Goal: Task Accomplishment & Management: Complete application form

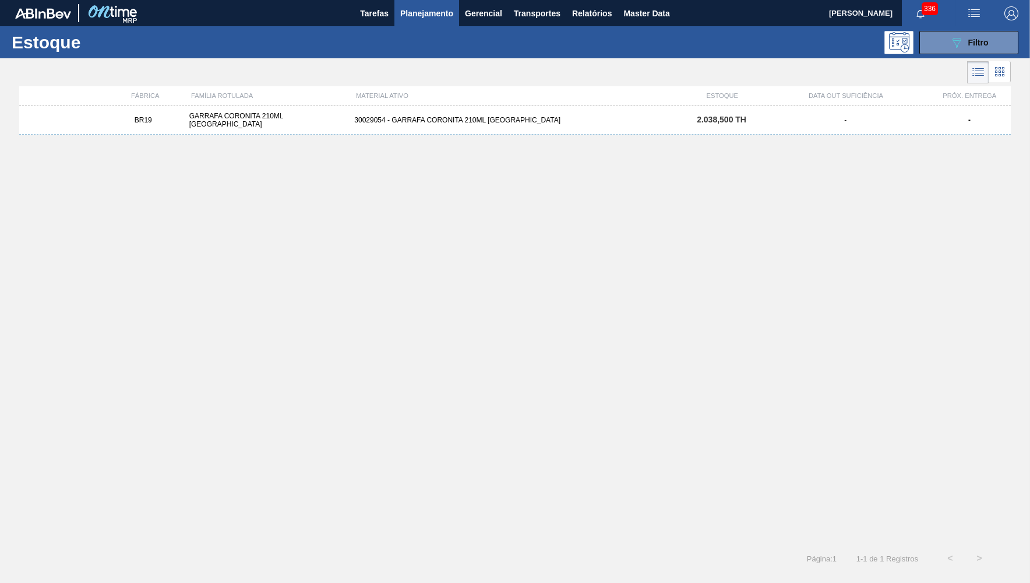
click at [832, 121] on div "-" at bounding box center [845, 120] width 165 height 8
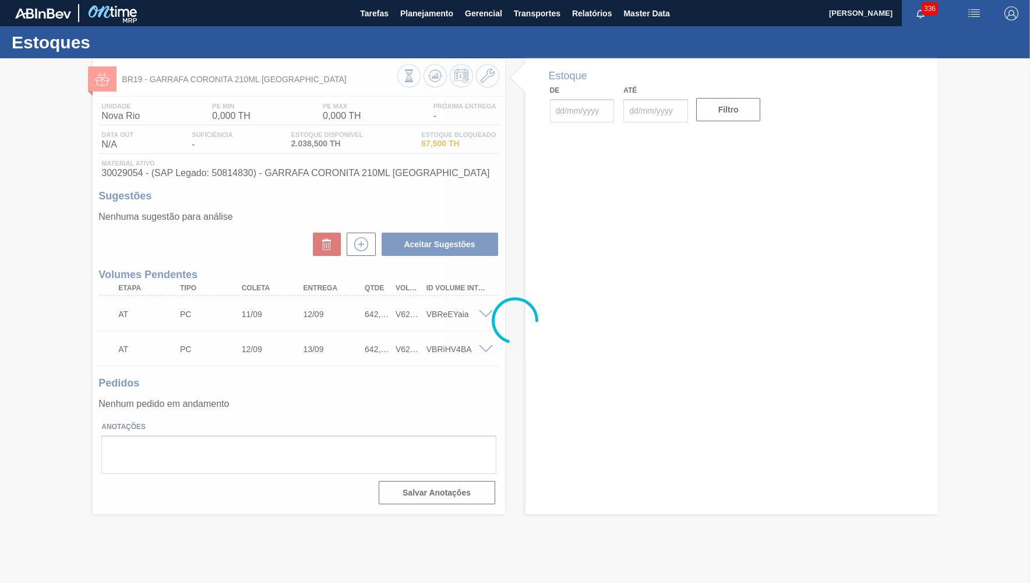
type input "[DATE]"
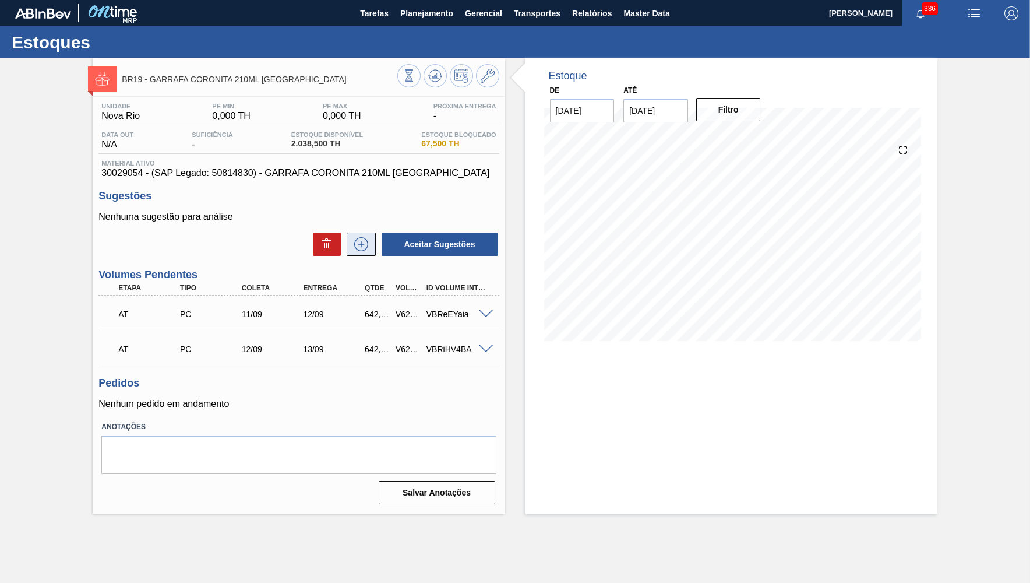
click at [368, 239] on icon at bounding box center [361, 244] width 19 height 14
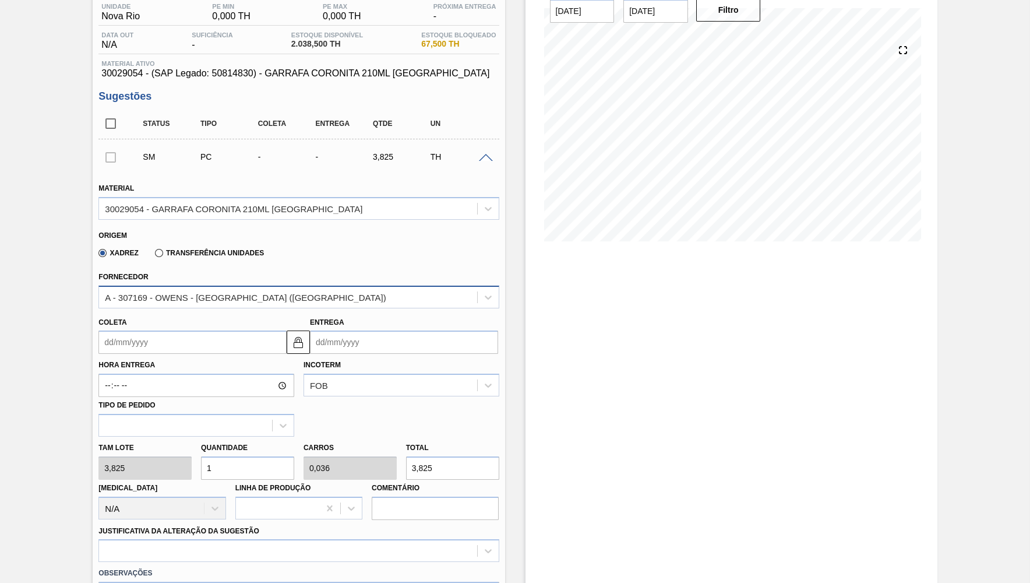
scroll to position [100, 0]
click at [164, 334] on input "Coleta" at bounding box center [192, 341] width 188 height 23
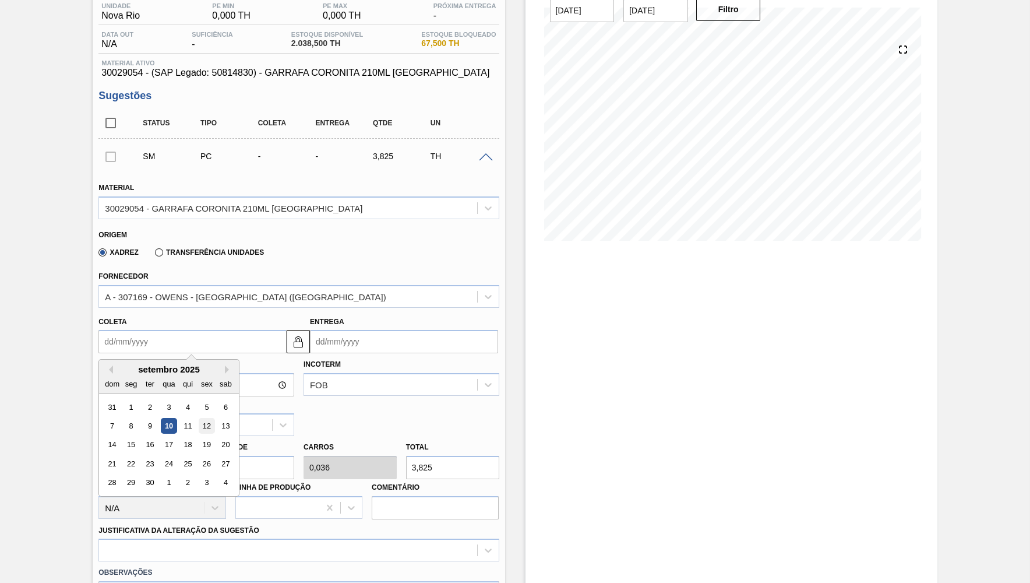
click at [200, 422] on div "12" at bounding box center [207, 426] width 16 height 16
type input "[DATE]"
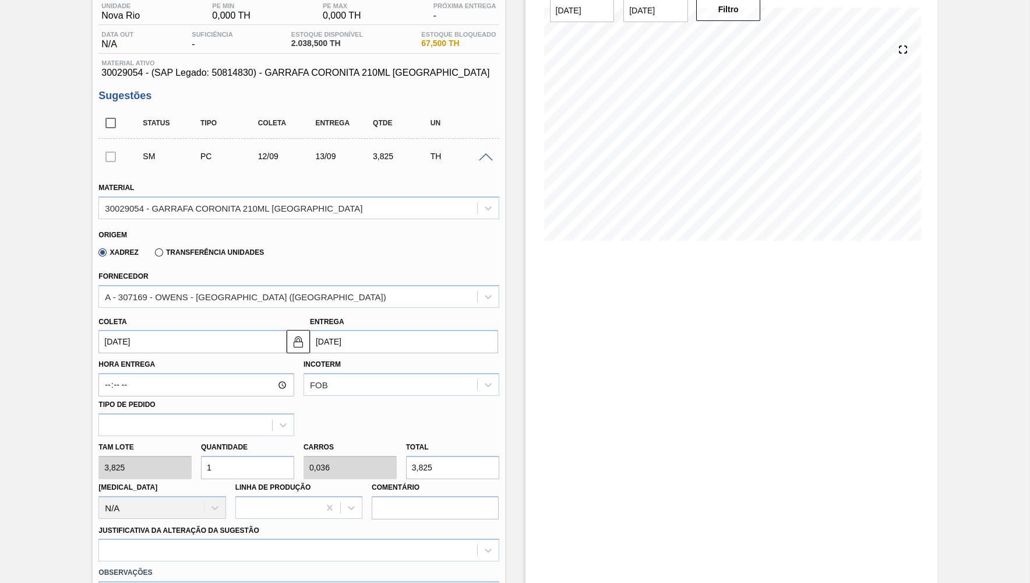
drag, startPoint x: 258, startPoint y: 459, endPoint x: 177, endPoint y: 459, distance: 80.4
click at [201, 459] on input "1" at bounding box center [247, 467] width 93 height 23
paste input "12"
type input "112"
type input "4"
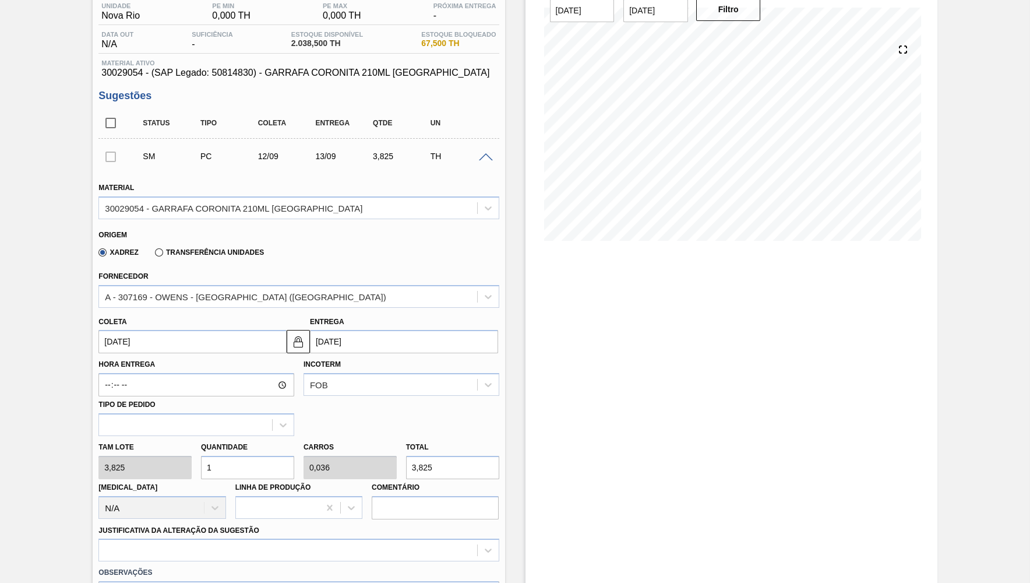
type input "428,4"
type input "112"
click at [255, 541] on div at bounding box center [298, 549] width 400 height 23
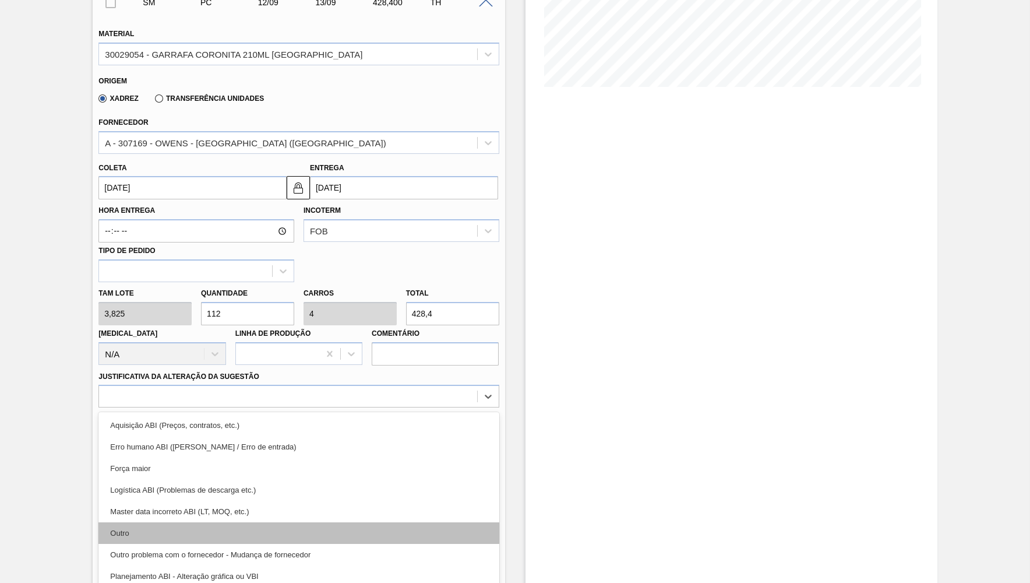
click at [168, 522] on div "Outro" at bounding box center [298, 533] width 400 height 22
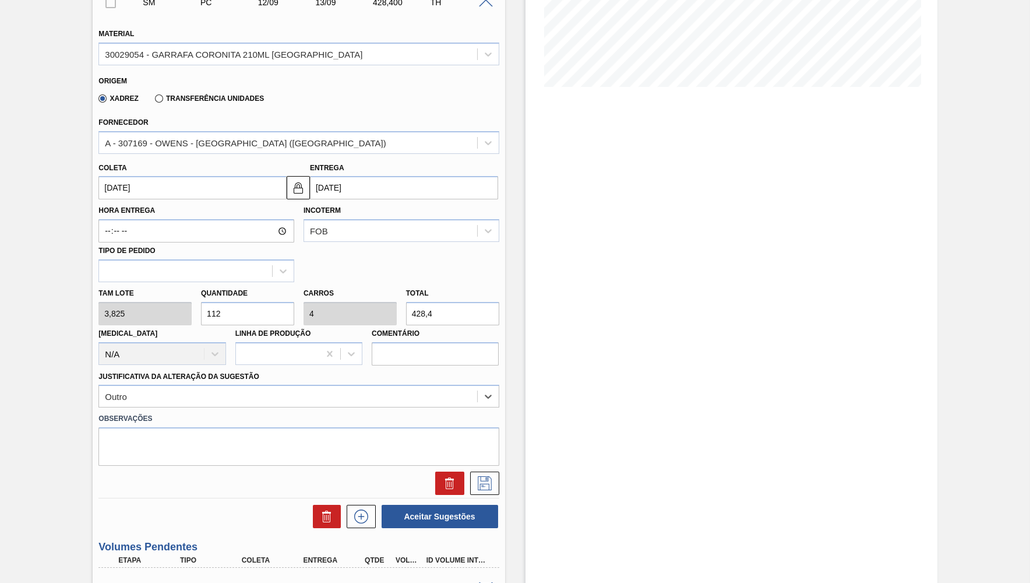
click at [450, 306] on input "428,4" at bounding box center [452, 313] width 93 height 23
click at [228, 451] on textarea at bounding box center [298, 446] width 400 height 38
click at [490, 481] on icon at bounding box center [484, 483] width 19 height 14
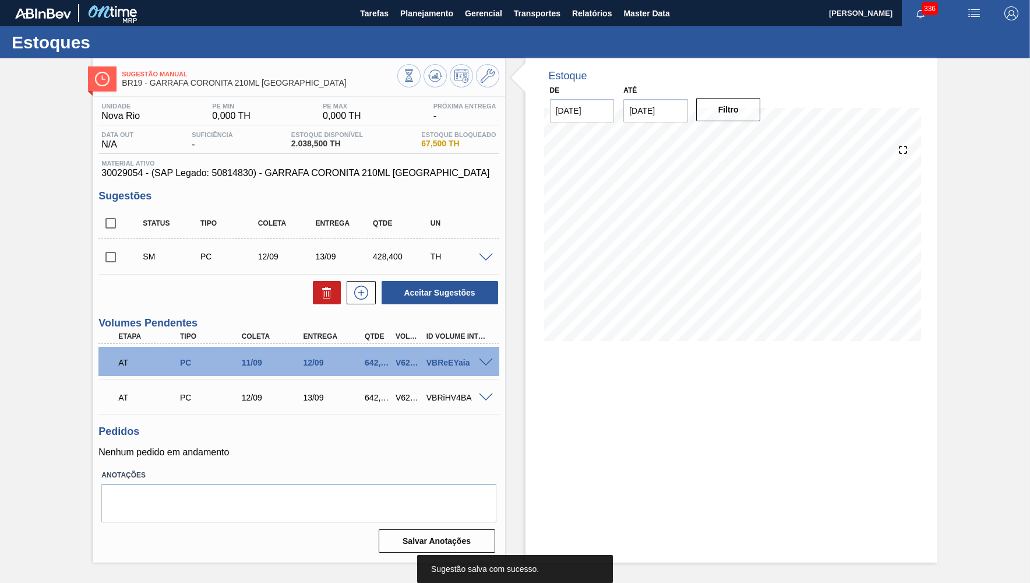
scroll to position [0, 0]
click at [374, 296] on button at bounding box center [361, 292] width 29 height 23
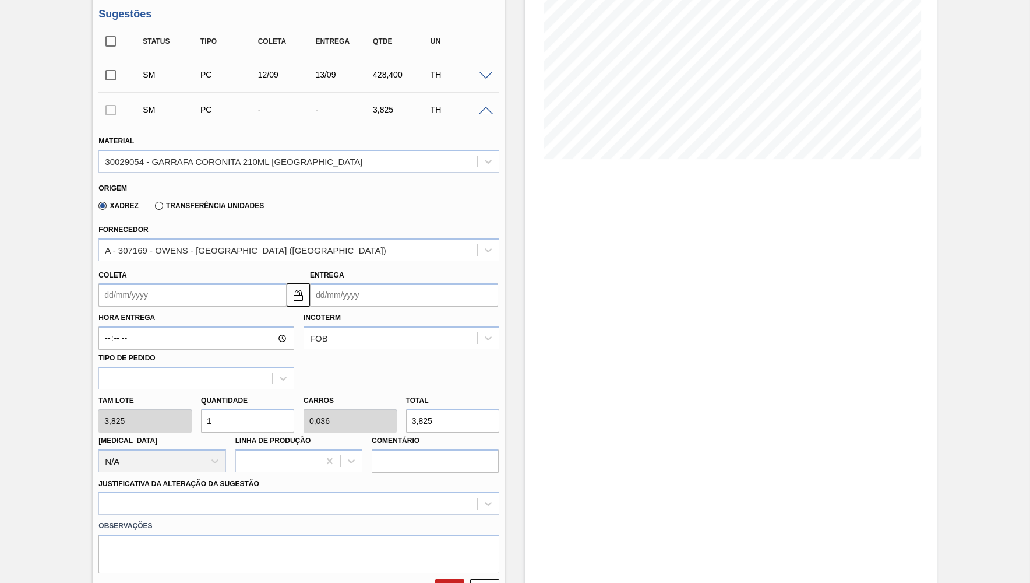
scroll to position [184, 0]
click at [175, 279] on div "Coleta" at bounding box center [192, 285] width 188 height 40
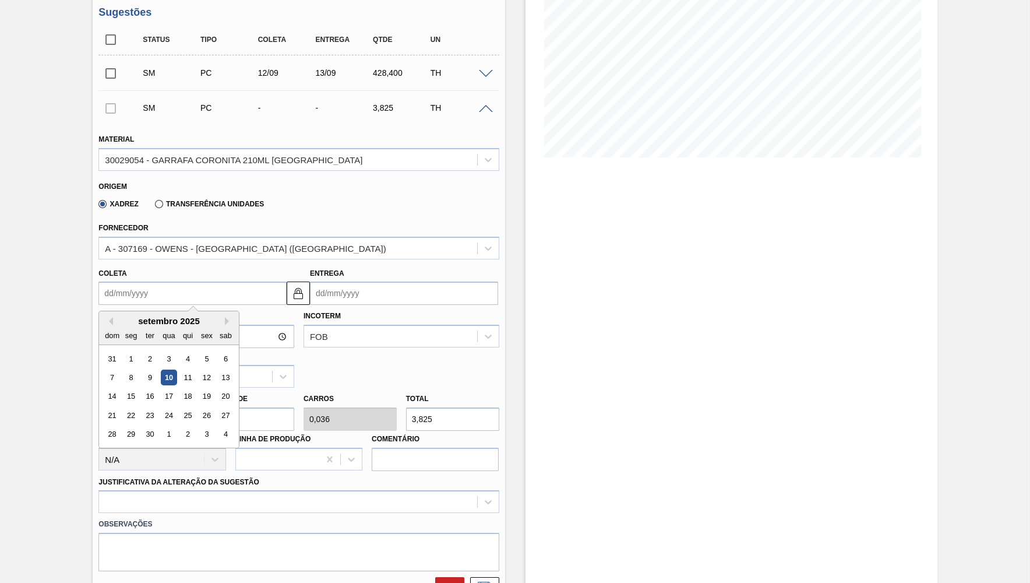
click at [201, 288] on input "Coleta" at bounding box center [192, 292] width 188 height 23
click at [224, 371] on div "13" at bounding box center [226, 377] width 16 height 16
type input "[DATE]"
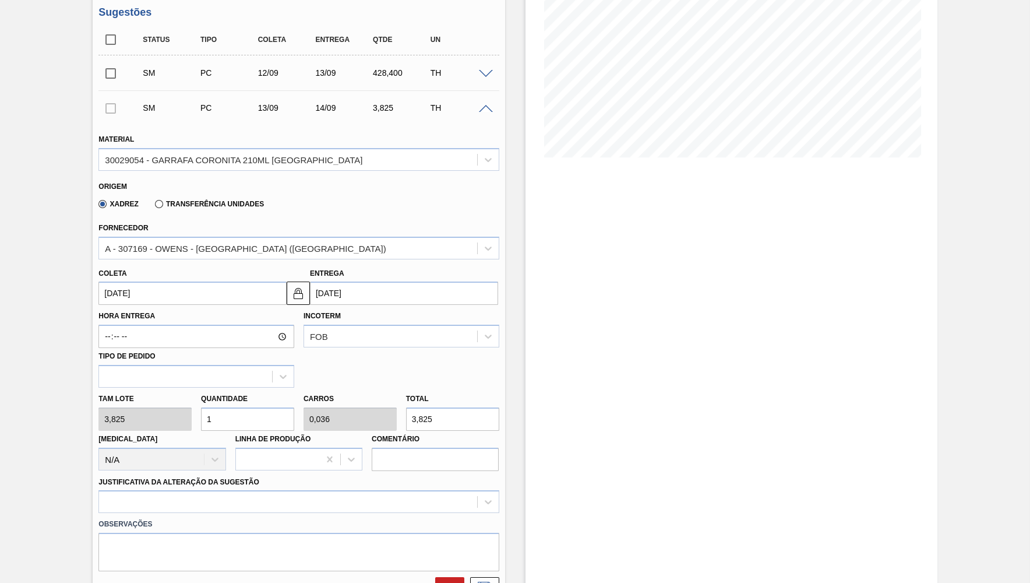
drag, startPoint x: 215, startPoint y: 414, endPoint x: 177, endPoint y: 415, distance: 38.5
click at [201, 415] on input "1" at bounding box center [247, 418] width 93 height 23
paste input "12"
type input "112"
type input "4"
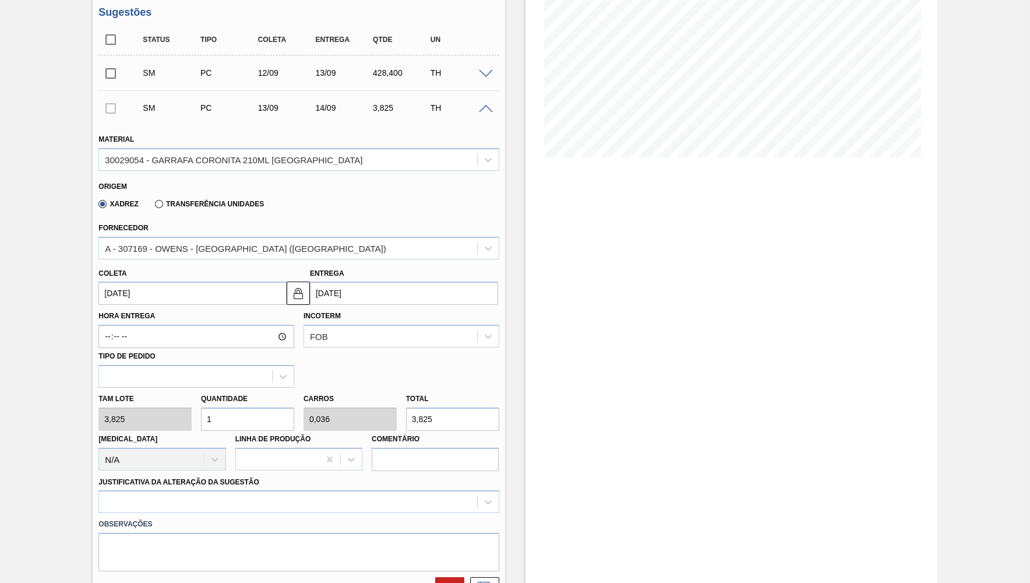
type input "428,4"
type input "112"
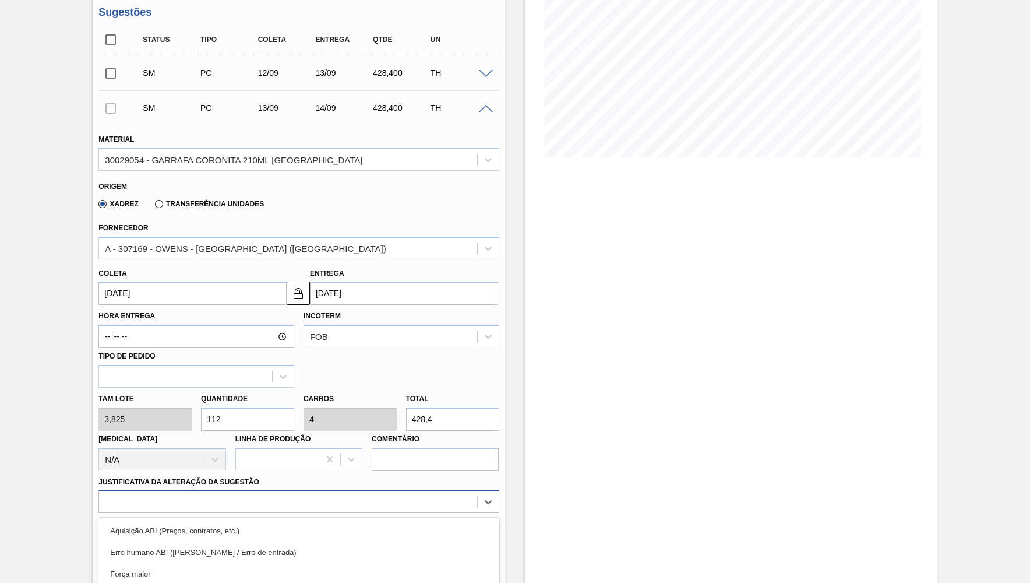
click at [206, 490] on div "option Aquisição ABI (Preços, contratos, etc.) focused, 1 of 18. 18 results ava…" at bounding box center [298, 501] width 400 height 23
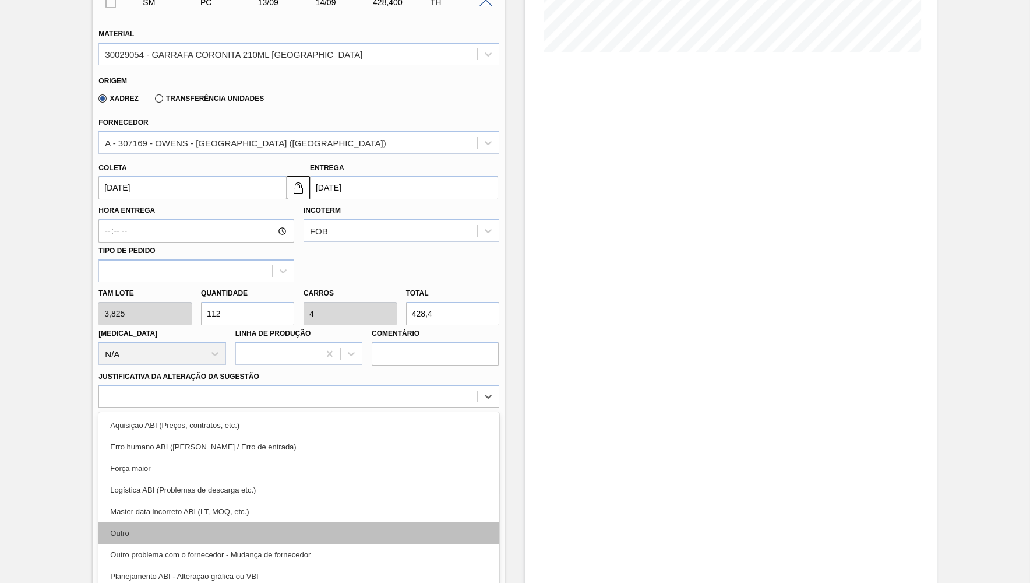
click at [136, 522] on div "Outro" at bounding box center [298, 533] width 400 height 22
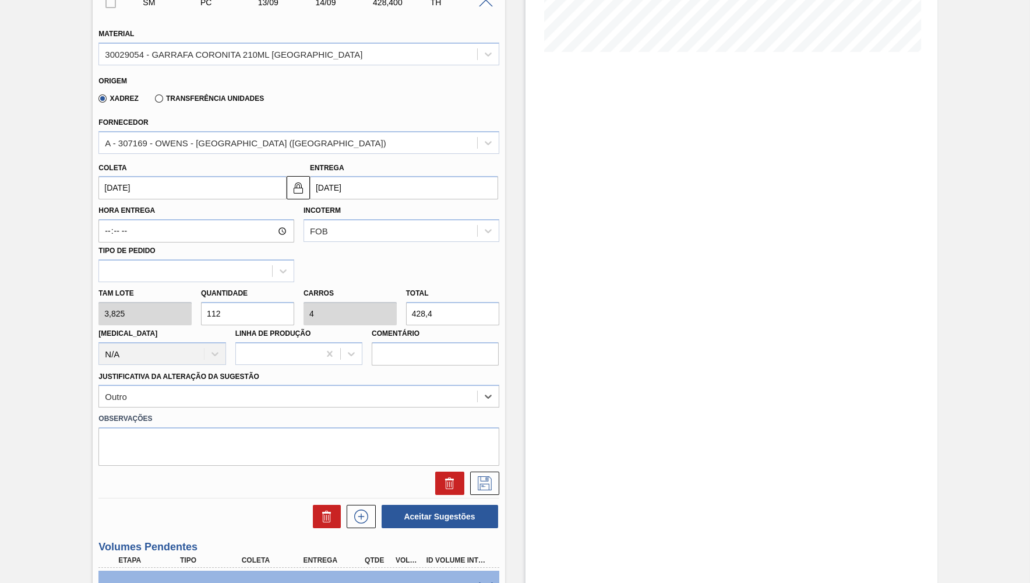
scroll to position [333, 0]
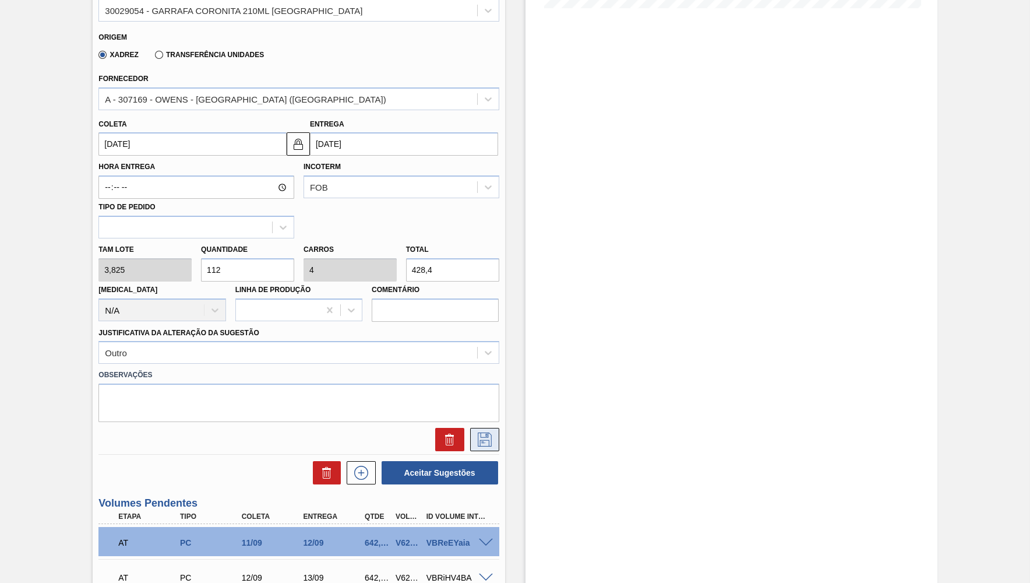
click at [487, 432] on icon at bounding box center [484, 439] width 19 height 14
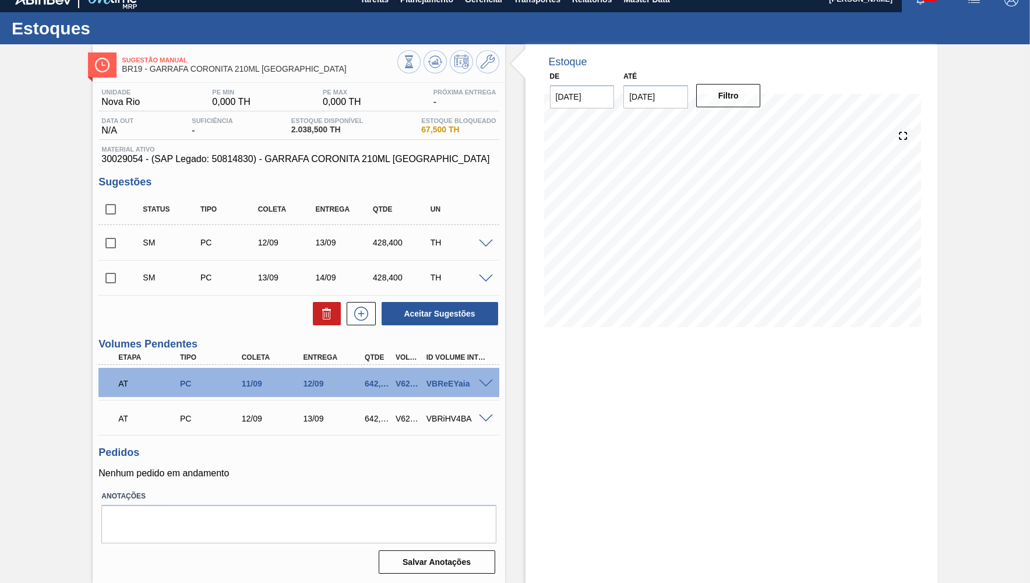
scroll to position [0, 0]
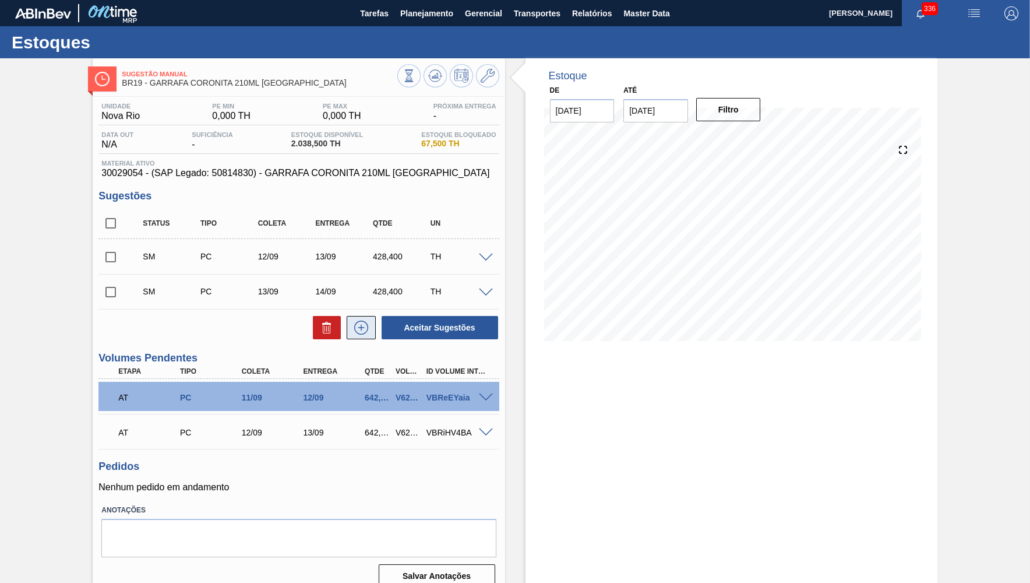
click at [361, 336] on button at bounding box center [361, 327] width 29 height 23
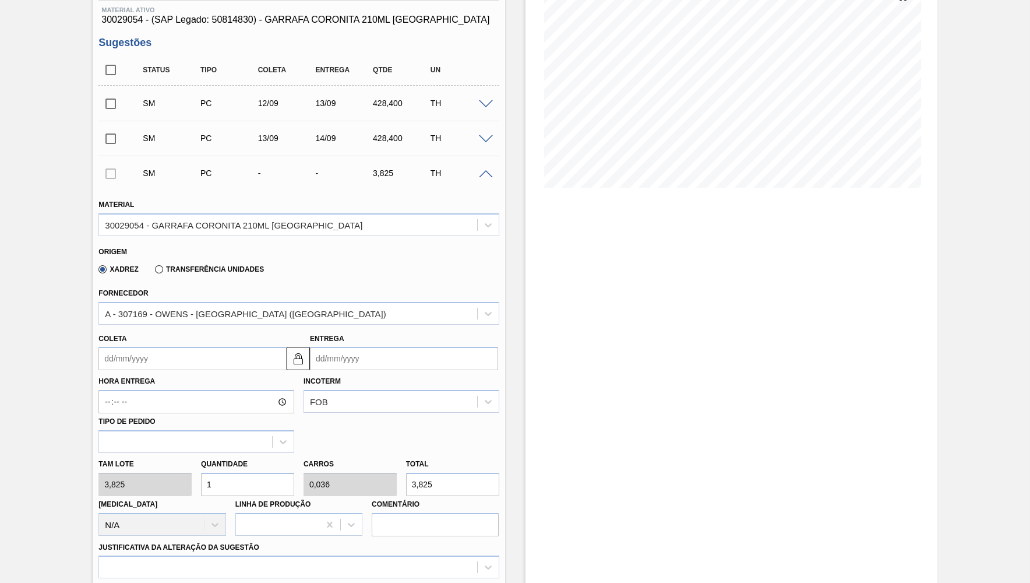
scroll to position [156, 0]
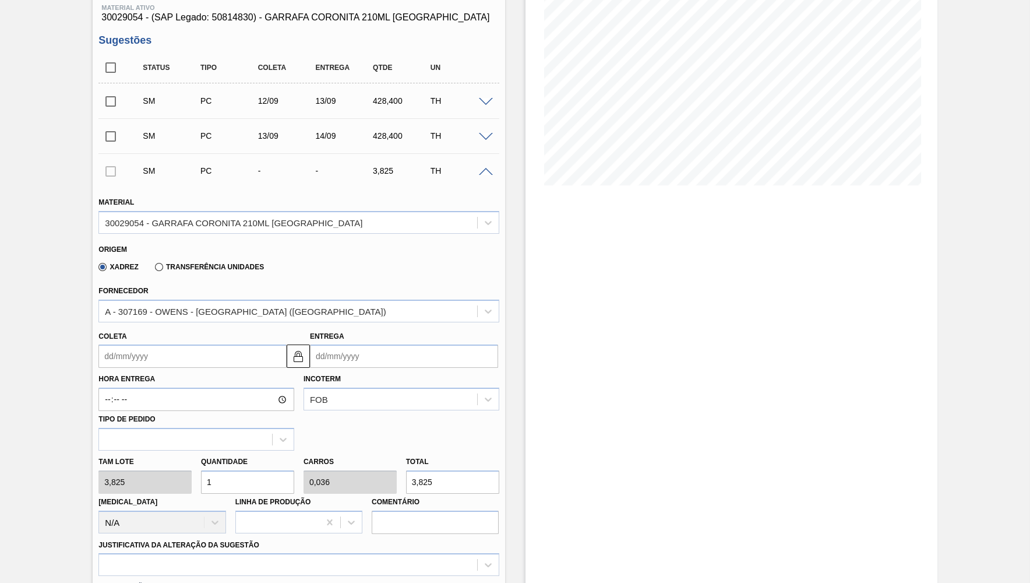
click at [212, 351] on input "Coleta" at bounding box center [192, 355] width 188 height 23
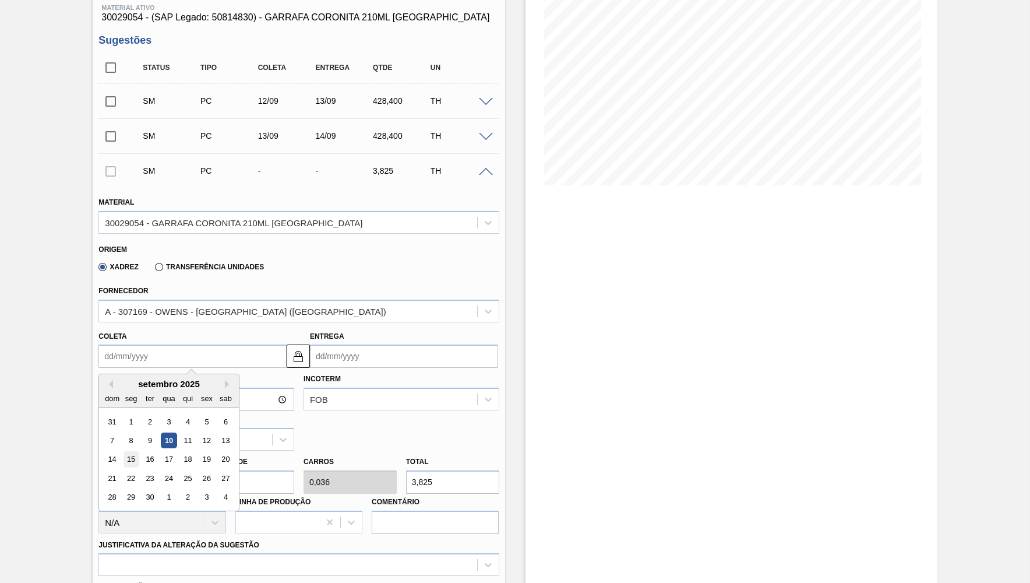
click at [126, 454] on div "15" at bounding box center [132, 460] width 16 height 16
type input "[DATE]"
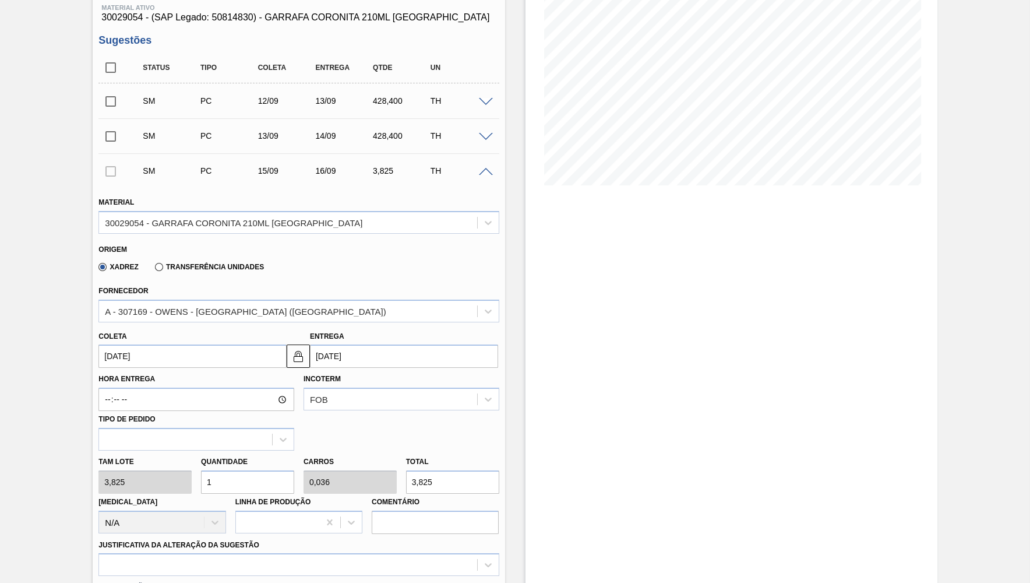
scroll to position [249, 0]
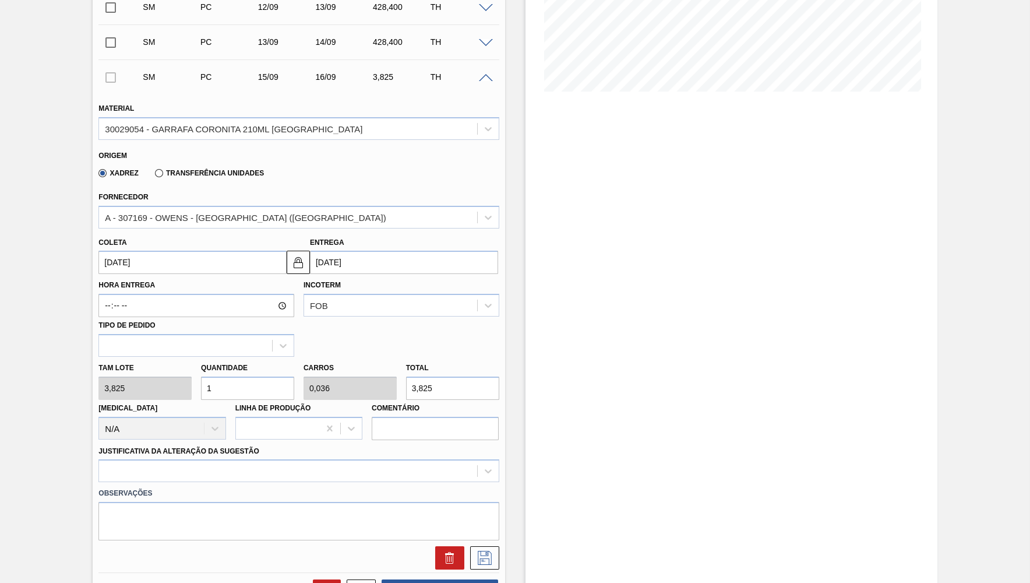
drag, startPoint x: 196, startPoint y: 375, endPoint x: 147, endPoint y: 379, distance: 49.2
click at [201, 379] on input "1" at bounding box center [247, 387] width 93 height 23
paste input "1"
type input "11"
type input "0,393"
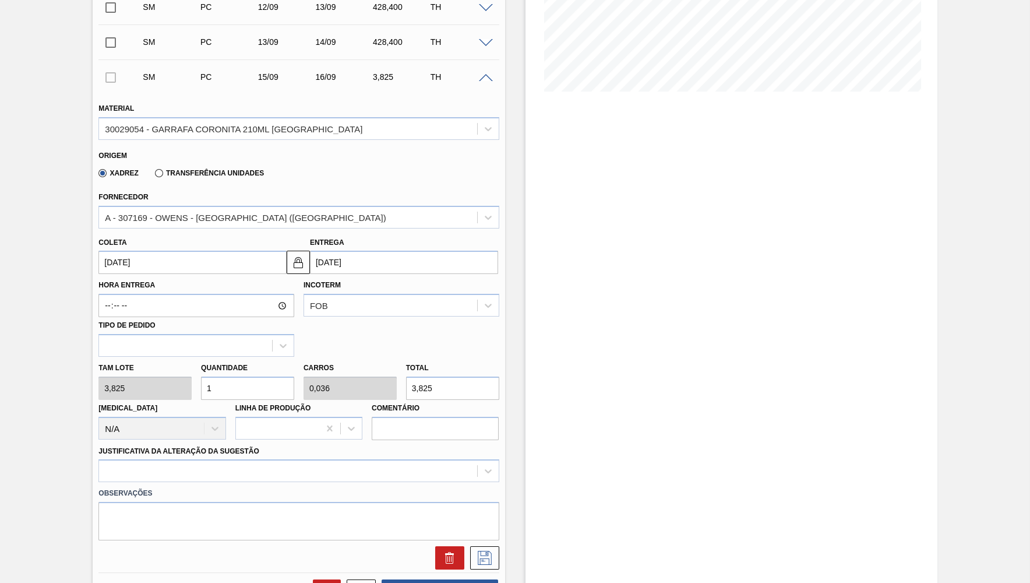
type input "42,075"
type input "112"
type input "4"
type input "428,4"
type input "112"
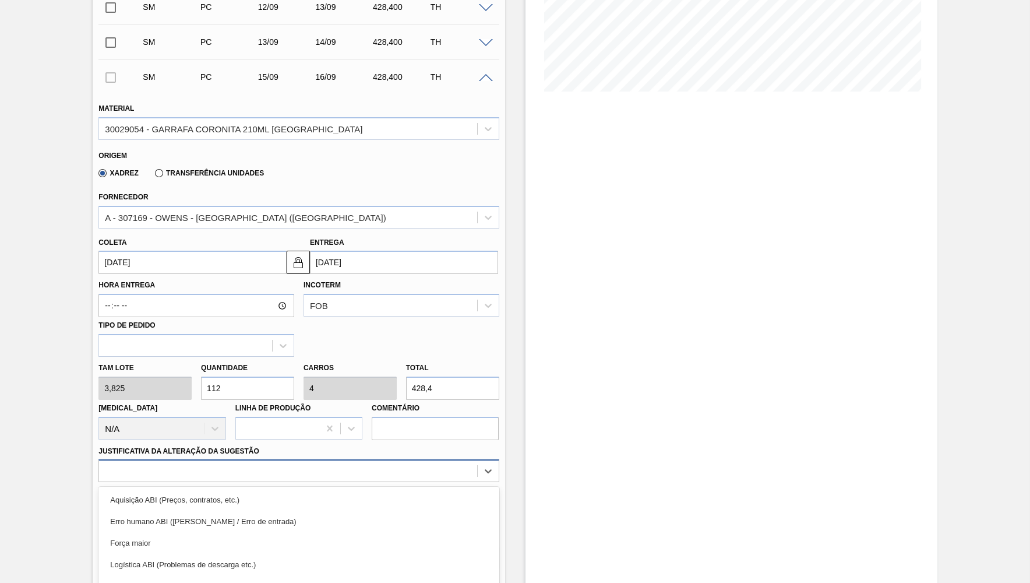
click at [288, 459] on div "option Força maior focused, 3 of 18. 18 results available. Use Up and Down to c…" at bounding box center [298, 470] width 400 height 23
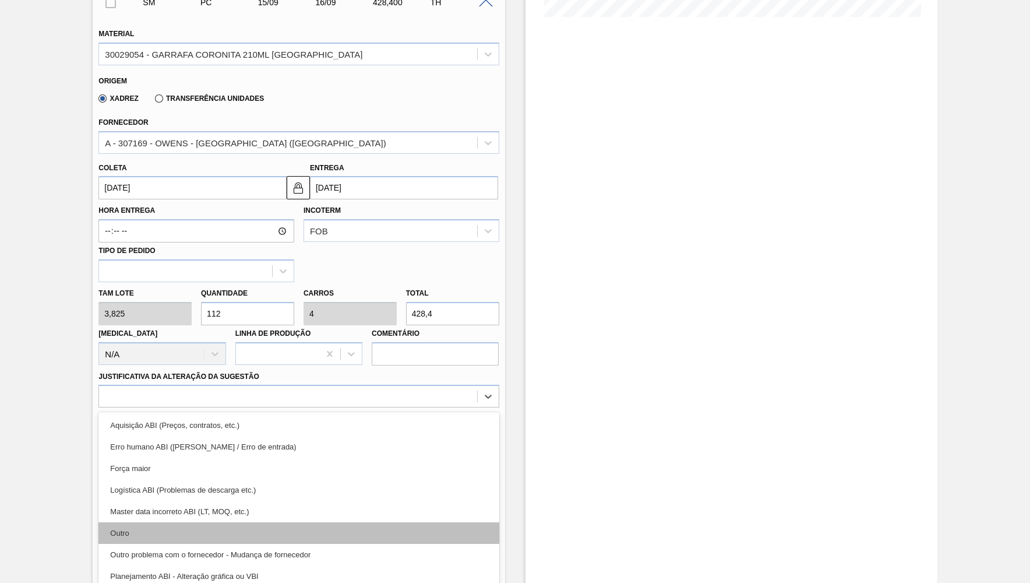
click at [206, 522] on div "Outro" at bounding box center [298, 533] width 400 height 22
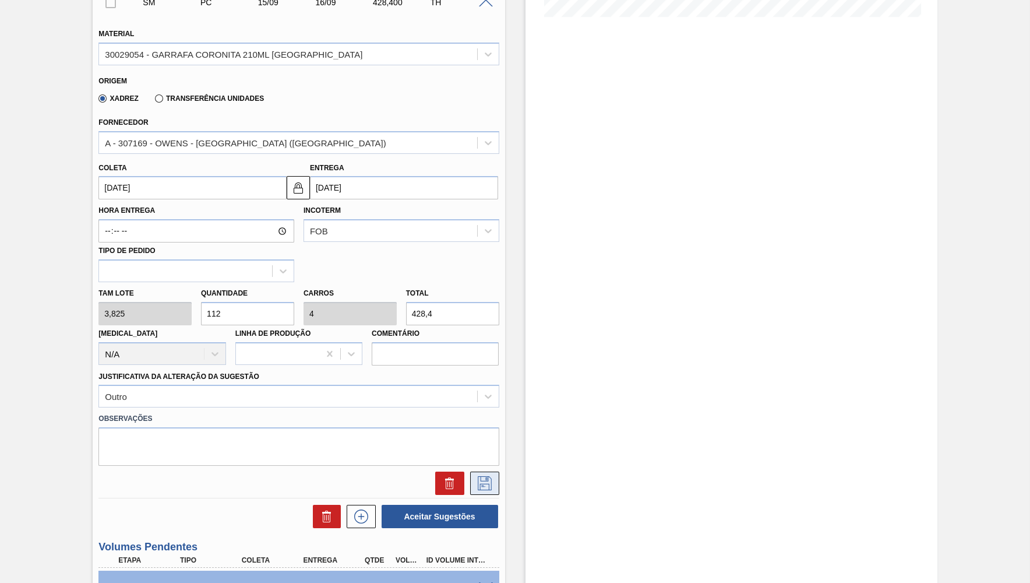
click at [482, 477] on icon at bounding box center [484, 483] width 19 height 14
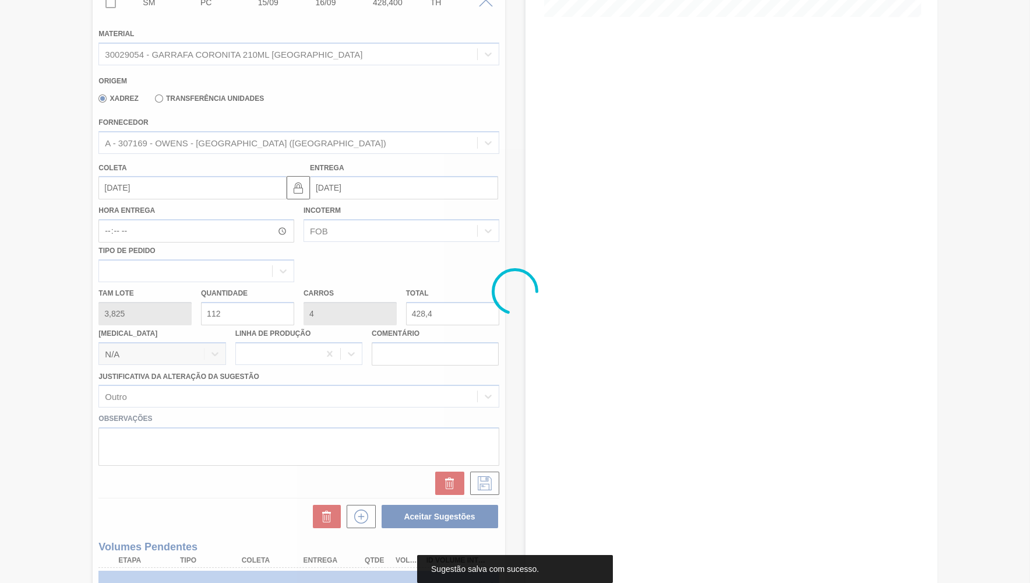
scroll to position [49, 0]
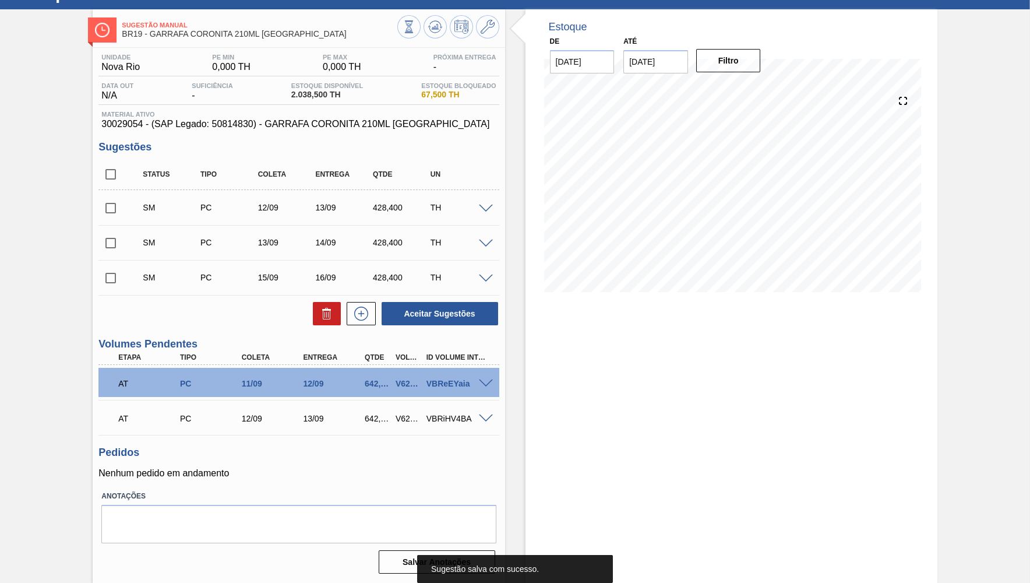
click at [368, 284] on div "SM PC 15/09 16/09 428,400 TH" at bounding box center [307, 277] width 345 height 23
click at [359, 326] on div "Unidade Nova Rio PE MIN 0,000 TH PE MAX 0,000 TH Próxima Entrega - Data out N/A…" at bounding box center [299, 313] width 412 height 530
click at [358, 316] on icon at bounding box center [361, 313] width 19 height 14
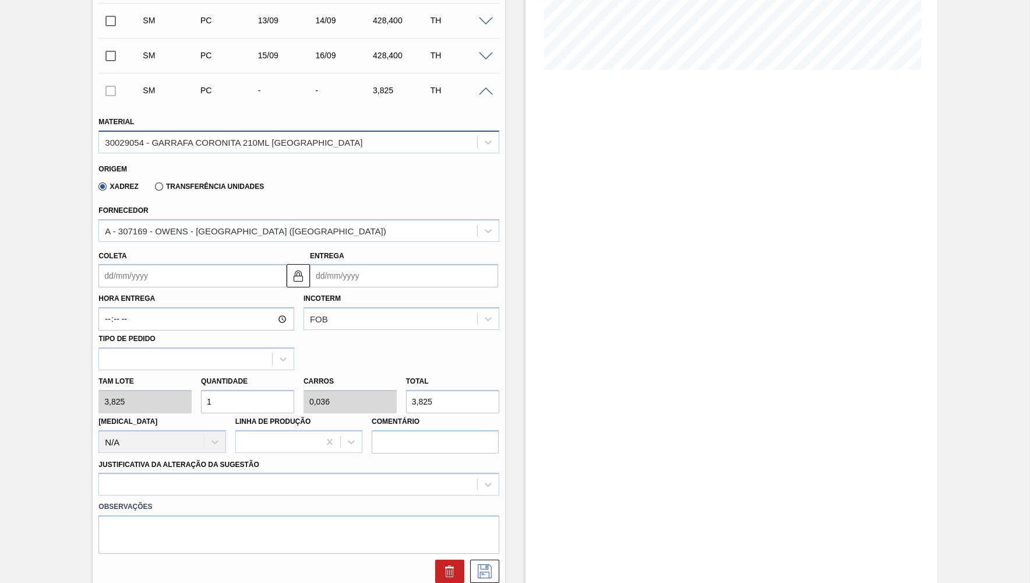
scroll to position [314, 0]
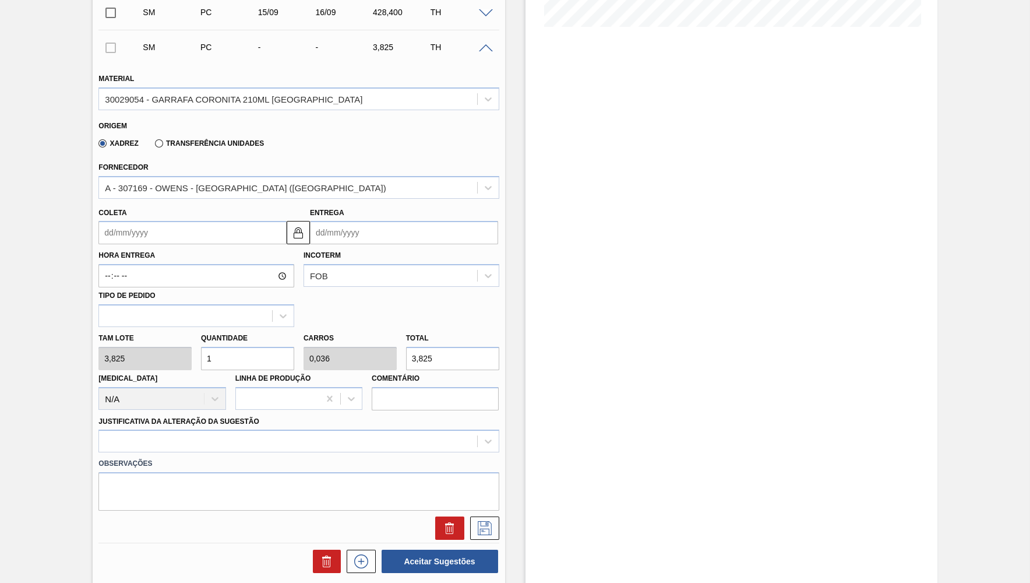
drag, startPoint x: 225, startPoint y: 346, endPoint x: 130, endPoint y: 346, distance: 95.0
click at [201, 347] on input "1" at bounding box center [247, 358] width 93 height 23
type input "12"
type input "0,429"
type input "45,9"
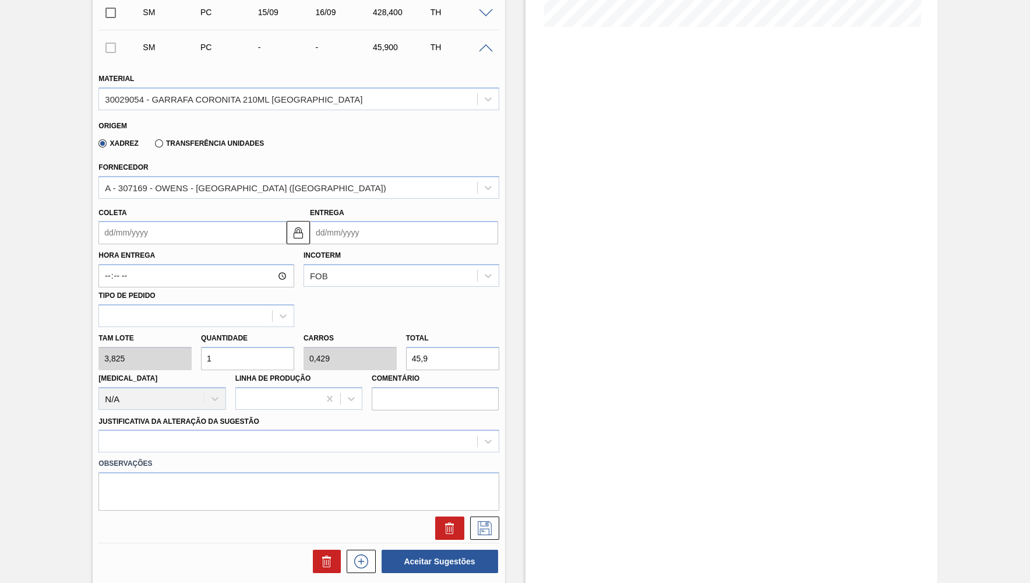
type input "11"
type input "0,393"
type input "42,075"
type input "112"
type input "4"
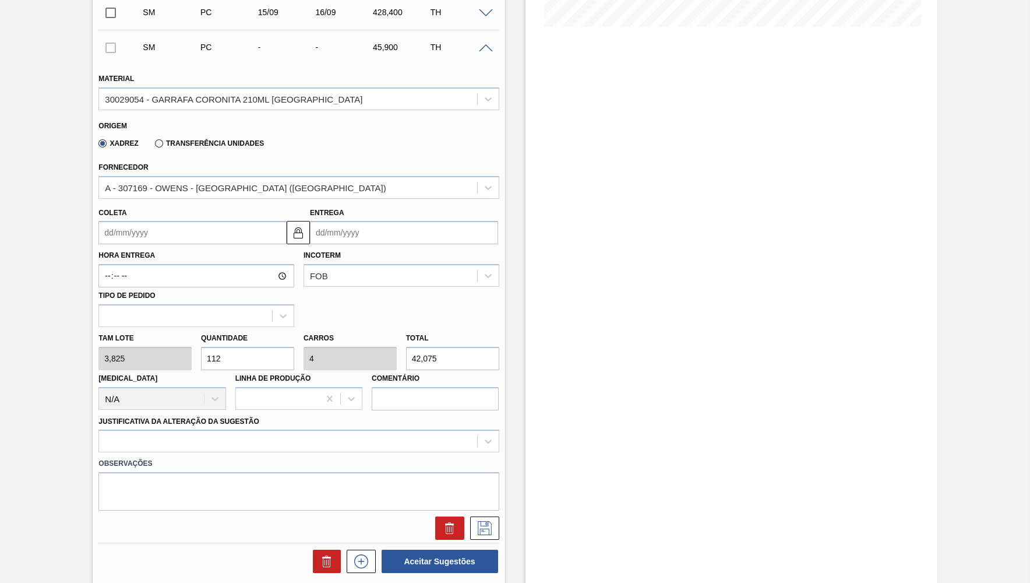
type input "428,4"
type input "112"
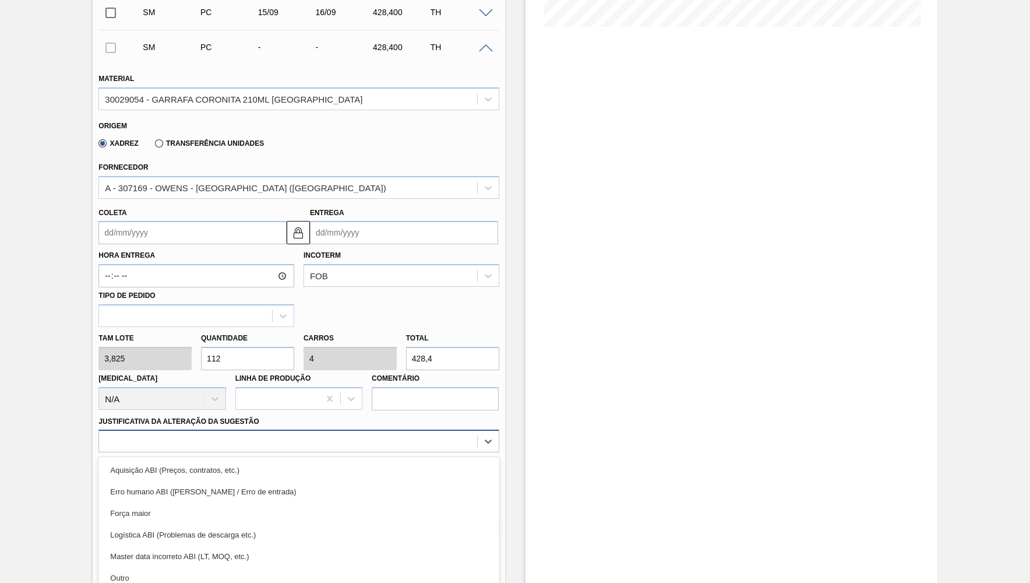
scroll to position [359, 0]
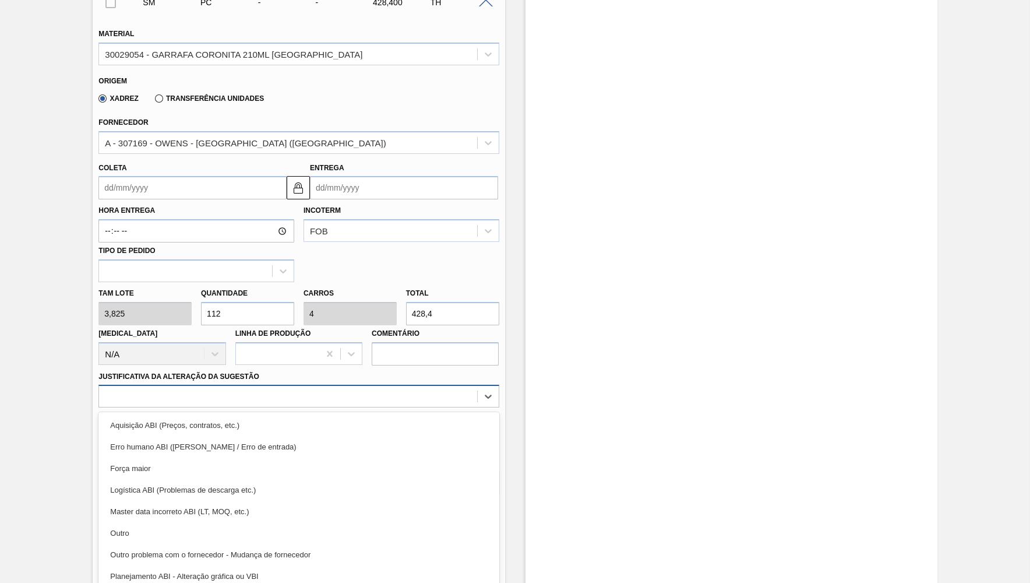
click at [287, 407] on div "option Erro humano ABI (Cálculo / Erro de entrada) focused, 2 of 18. 18 results…" at bounding box center [298, 396] width 400 height 23
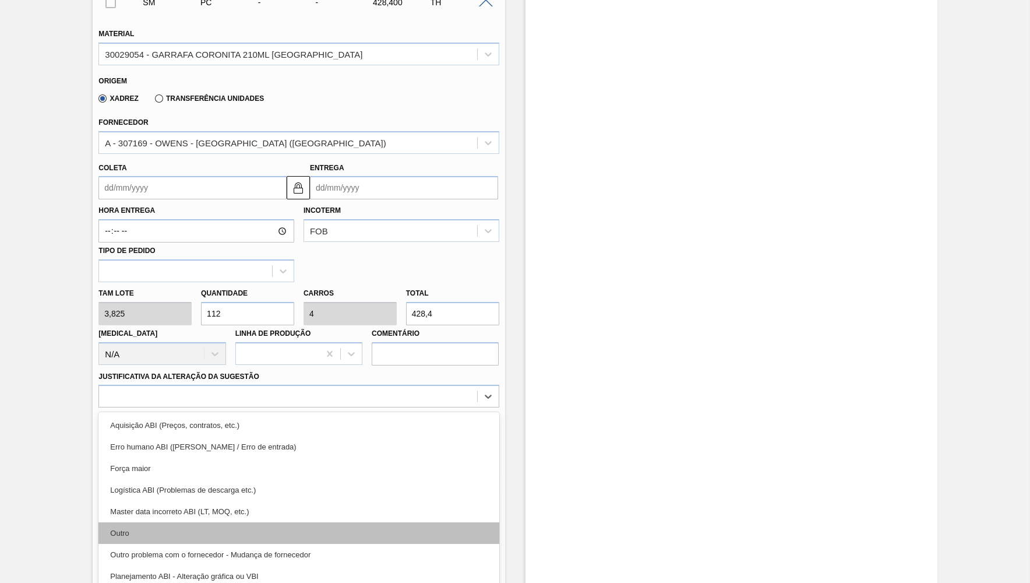
click at [176, 523] on div "Outro" at bounding box center [298, 533] width 400 height 22
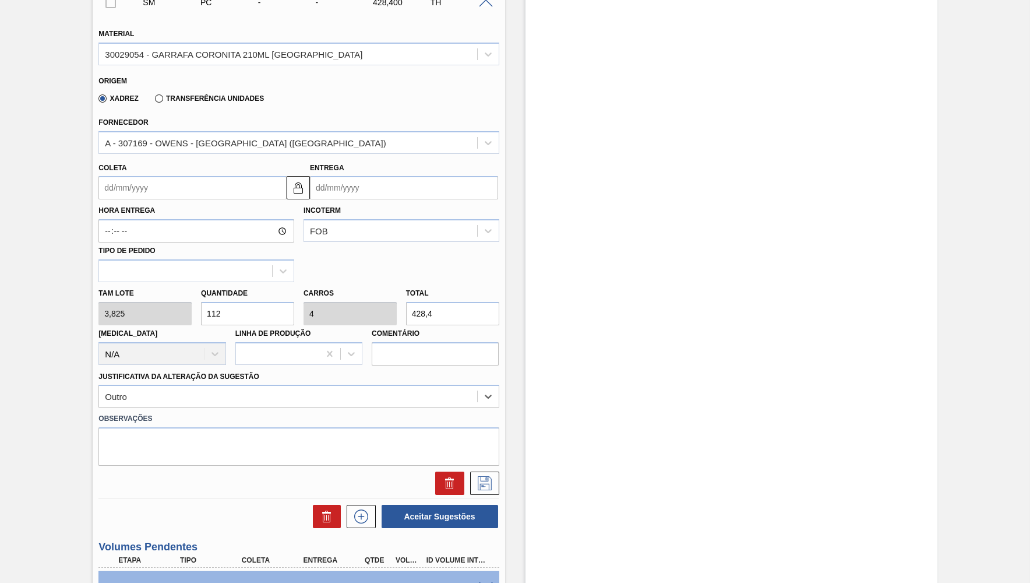
click at [171, 171] on div "Coleta" at bounding box center [192, 180] width 188 height 40
click at [171, 179] on input "Coleta" at bounding box center [192, 187] width 188 height 23
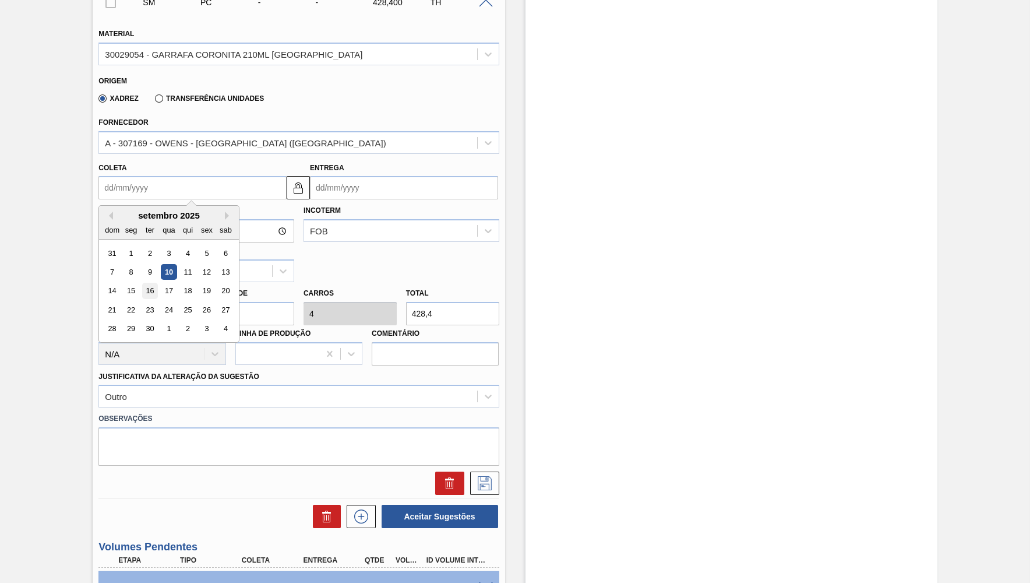
click at [149, 283] on div "16" at bounding box center [150, 291] width 16 height 16
type input "[DATE]"
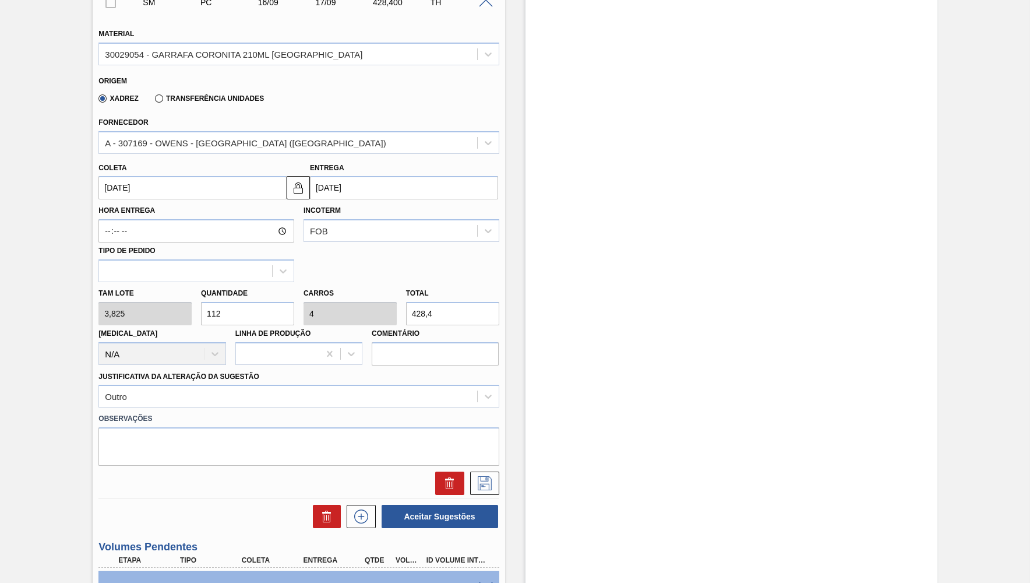
click at [501, 475] on div at bounding box center [299, 482] width 410 height 23
click at [490, 476] on icon at bounding box center [484, 483] width 19 height 14
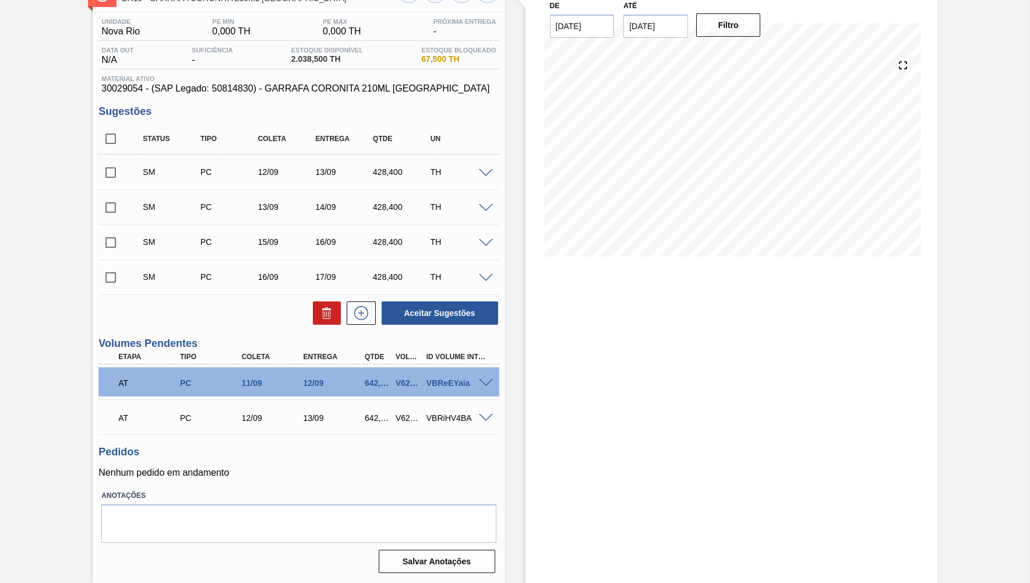
scroll to position [84, 0]
